Goal: Information Seeking & Learning: Learn about a topic

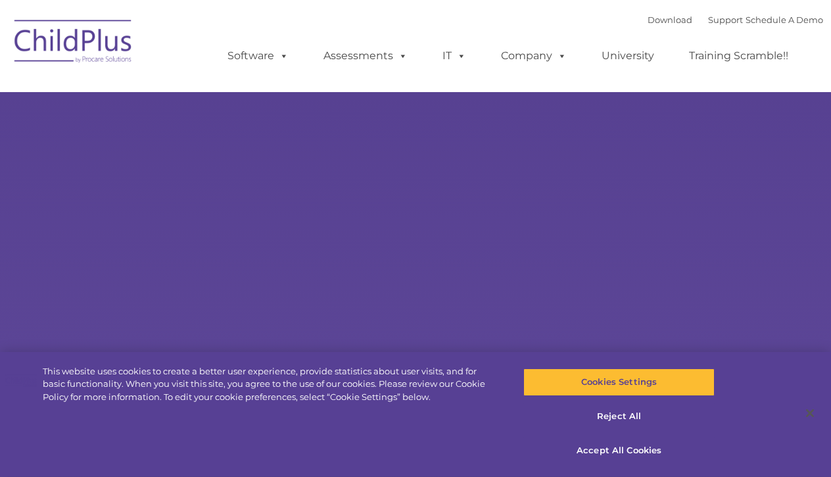
select select "MEDIUM"
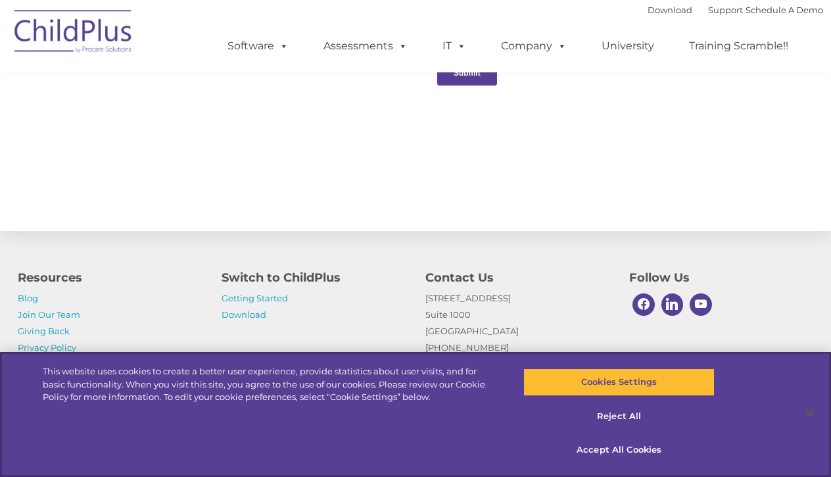
scroll to position [1332, 0]
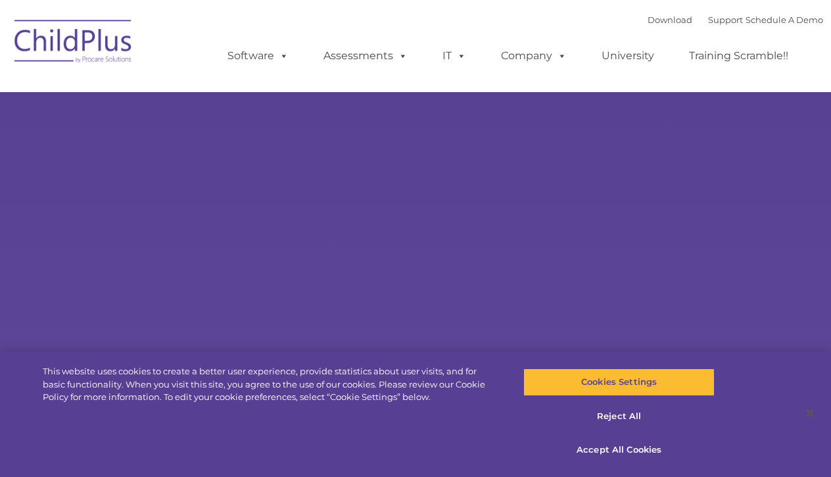
type input ""
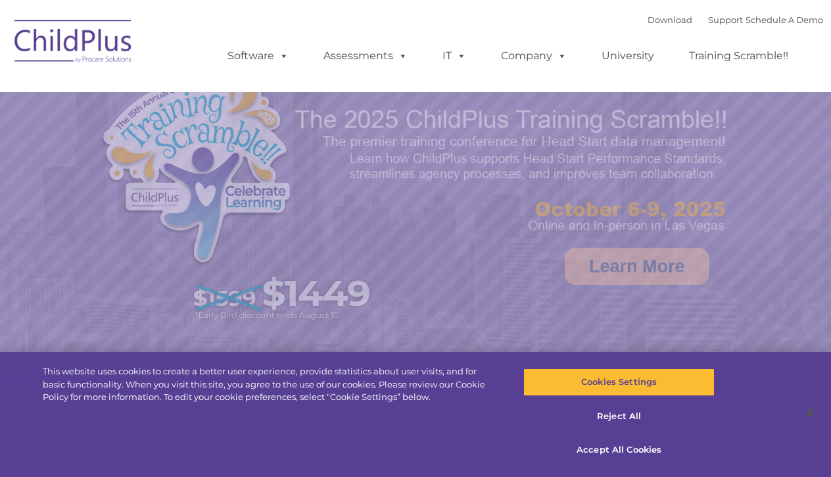
select select "MEDIUM"
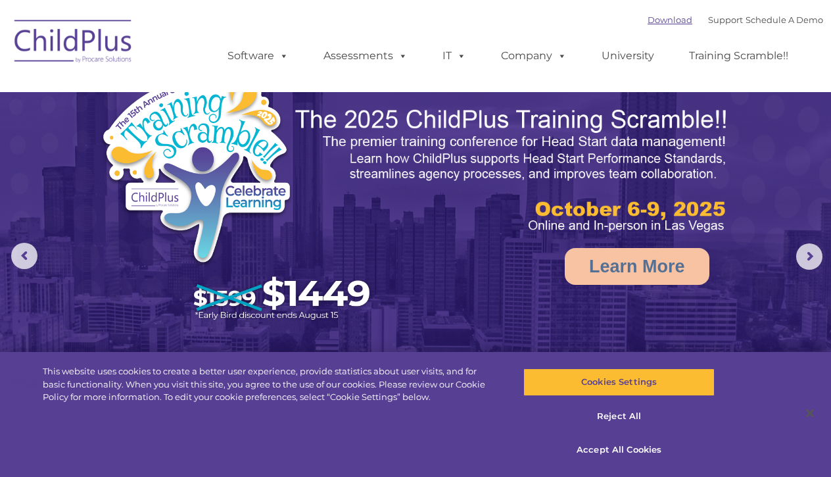
click at [657, 20] on link "Download" at bounding box center [669, 19] width 45 height 11
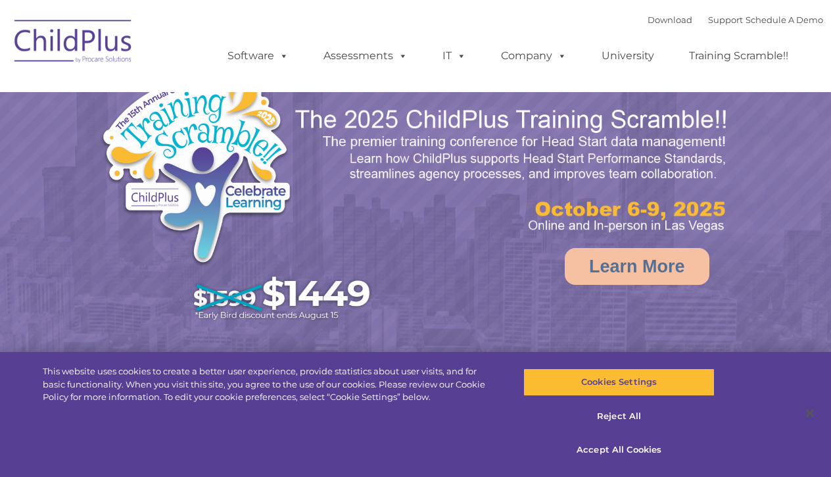
select select "MEDIUM"
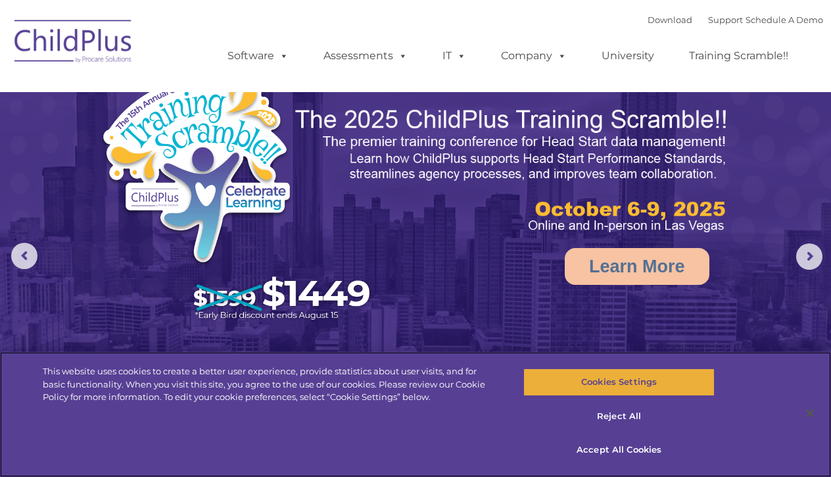
click at [609, 383] on button "Cookies Settings" at bounding box center [618, 382] width 191 height 28
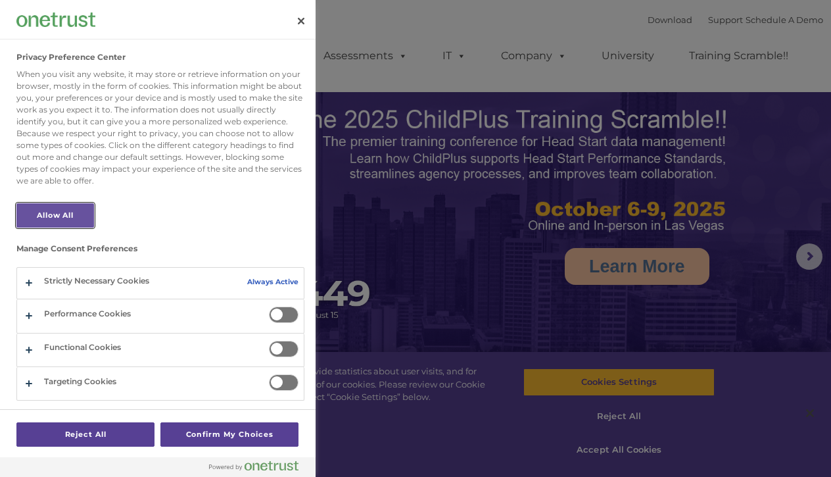
click at [53, 207] on button "Allow All" at bounding box center [55, 215] width 78 height 24
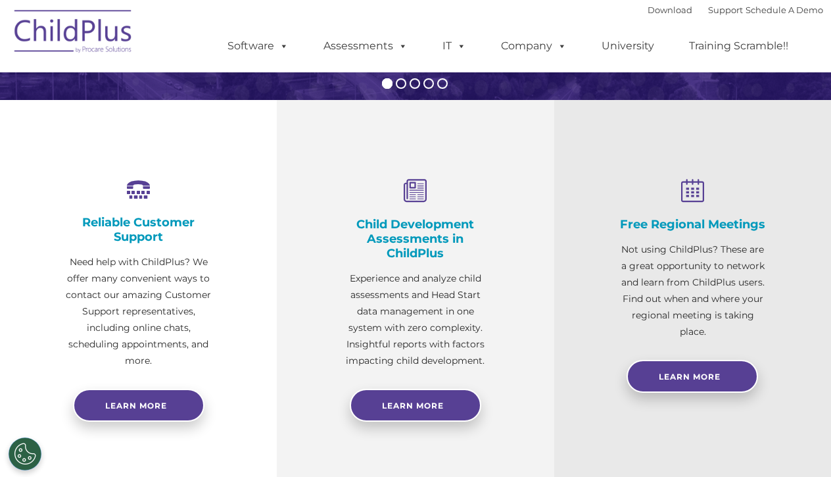
scroll to position [414, 0]
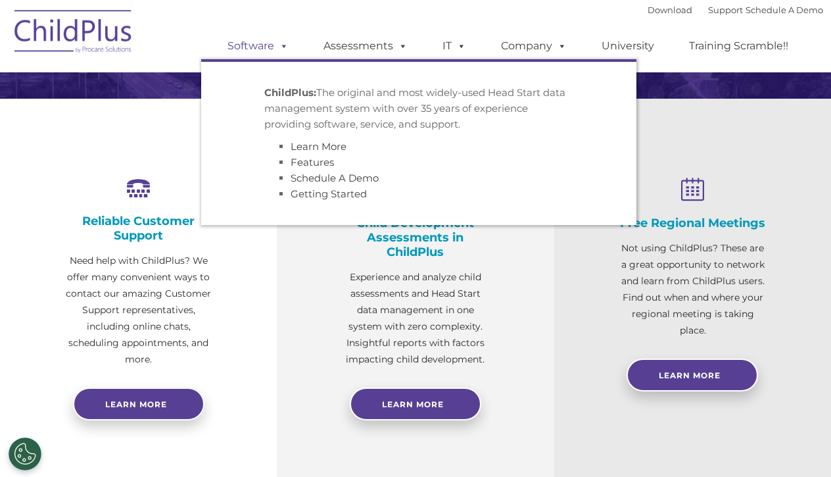
click at [264, 41] on link "Software" at bounding box center [257, 46] width 87 height 26
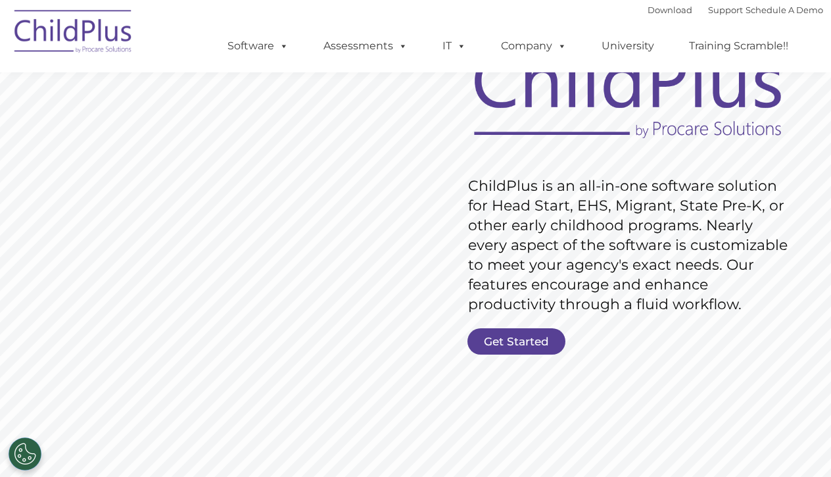
scroll to position [112, 0]
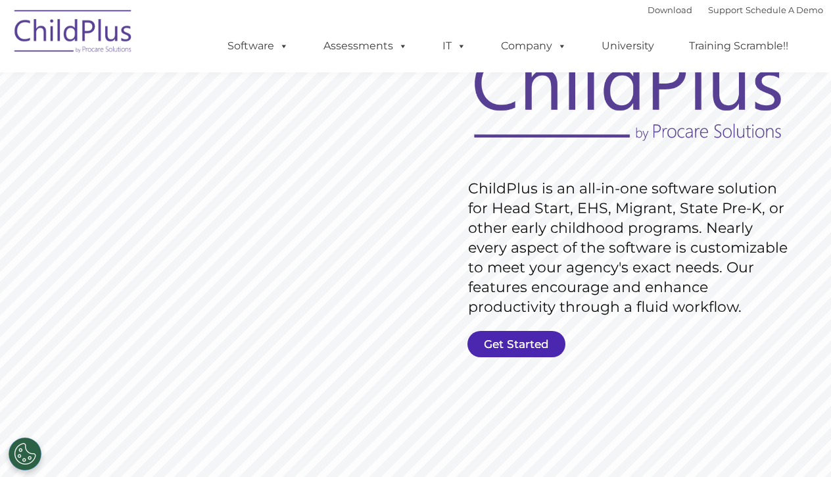
click at [519, 344] on link "Get Started" at bounding box center [516, 344] width 98 height 26
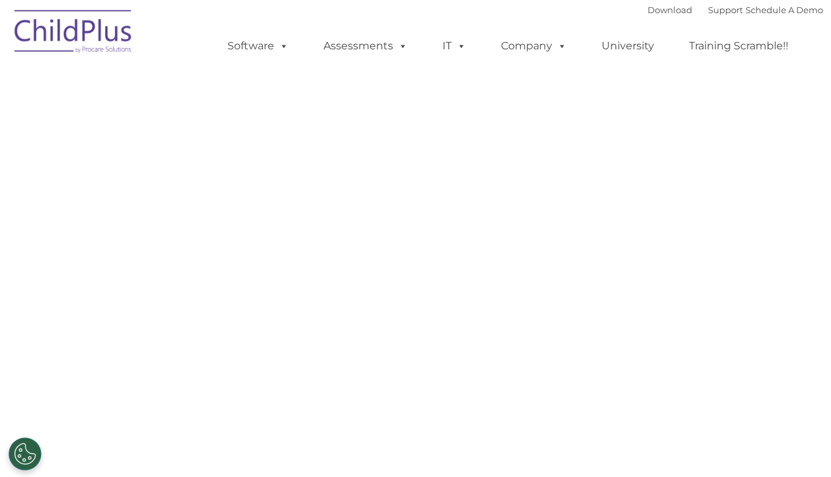
select select "MEDIUM"
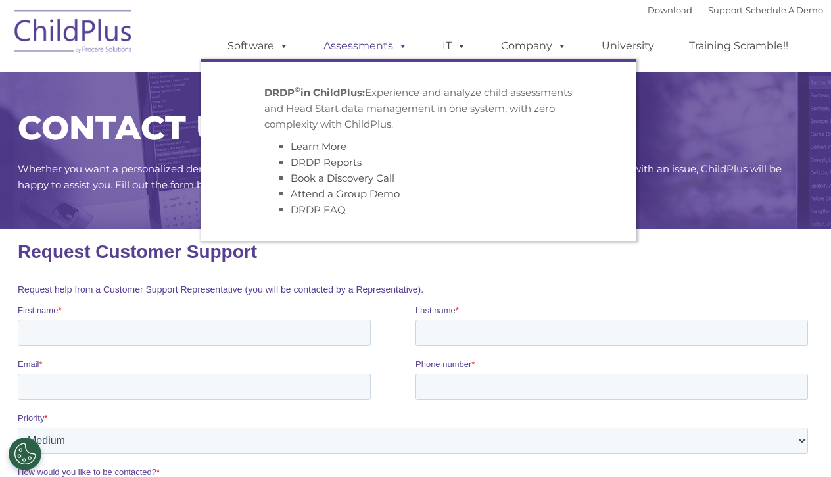
click at [351, 51] on link "Assessments" at bounding box center [365, 46] width 110 height 26
click at [450, 39] on link "IT" at bounding box center [454, 46] width 50 height 26
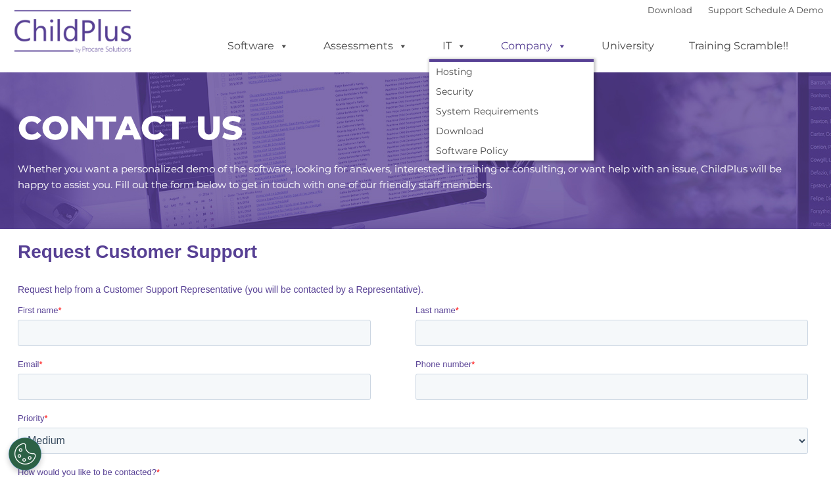
click at [525, 46] on link "Company" at bounding box center [534, 46] width 92 height 26
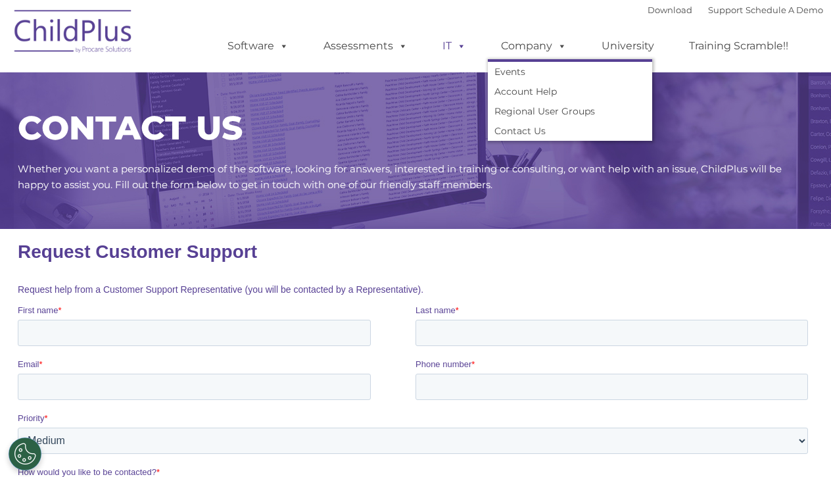
click at [454, 47] on span at bounding box center [459, 45] width 14 height 12
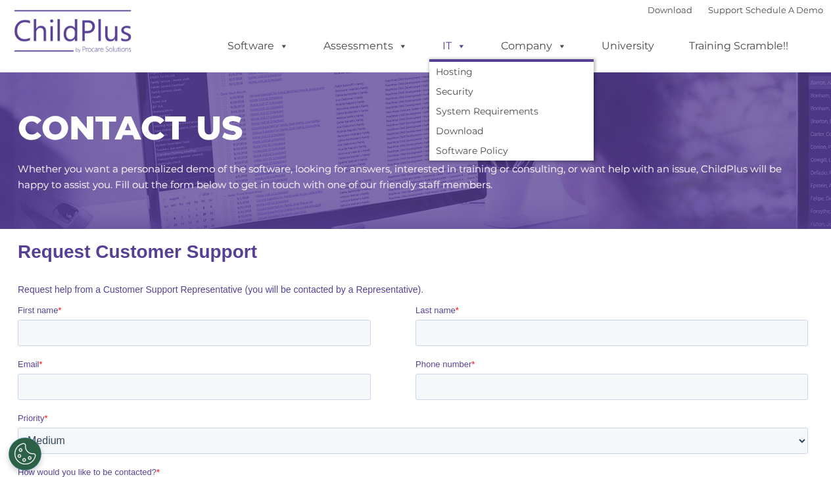
click at [455, 47] on span at bounding box center [459, 45] width 14 height 12
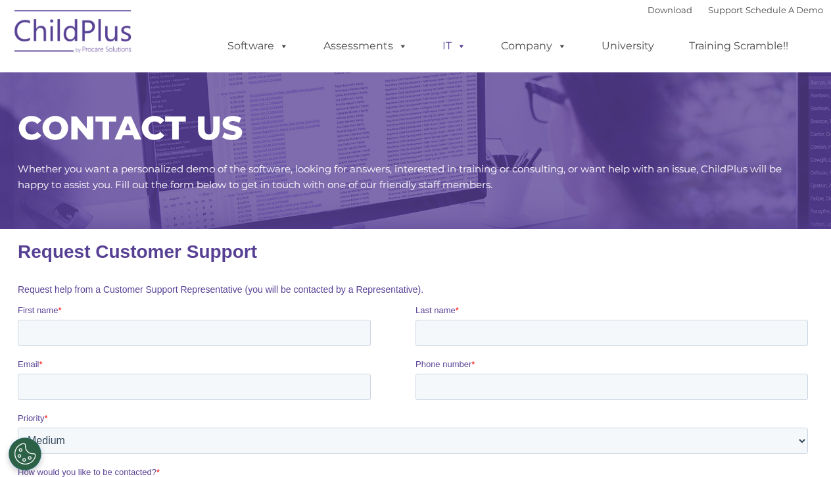
click at [446, 51] on link "IT" at bounding box center [454, 46] width 50 height 26
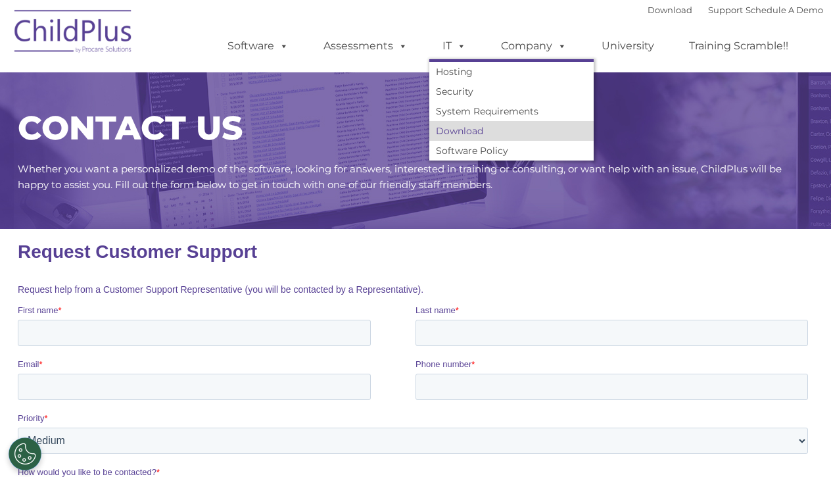
click at [475, 131] on link "Download" at bounding box center [511, 131] width 164 height 20
